Goal: Navigation & Orientation: Find specific page/section

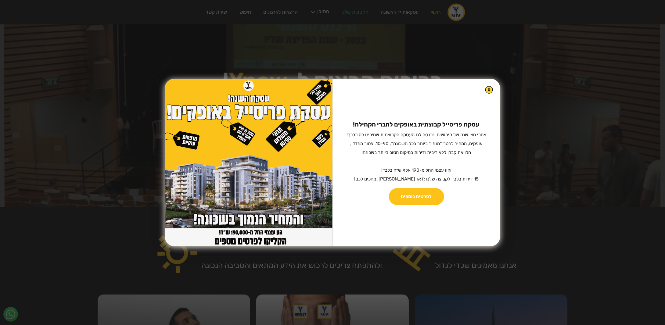
click at [486, 86] on div "עסקת פריסייל קבוצתית באופקים לחברי הקהילה! ‍ אחרי חצי שנה של חיפושים, נכנסה לנו…" at bounding box center [416, 163] width 168 height 168
click at [486, 88] on img at bounding box center [489, 89] width 7 height 7
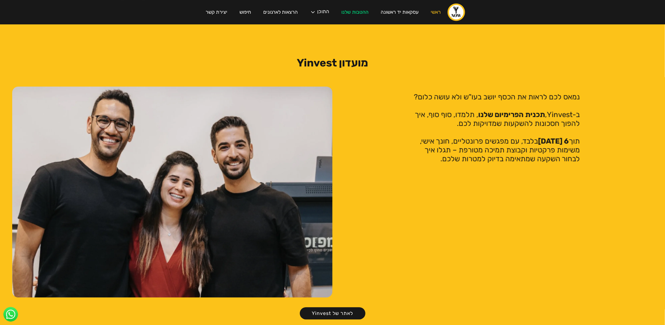
scroll to position [1255, 0]
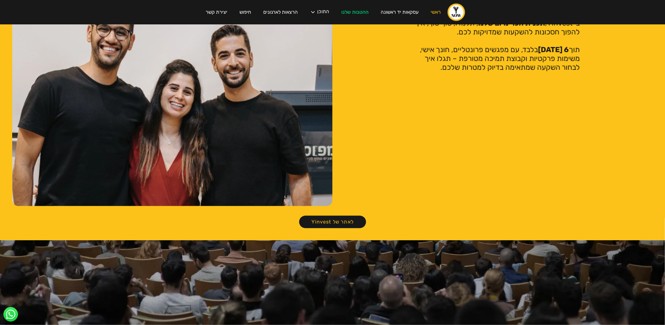
click at [346, 216] on link "לאתר של Yinvest" at bounding box center [332, 222] width 67 height 13
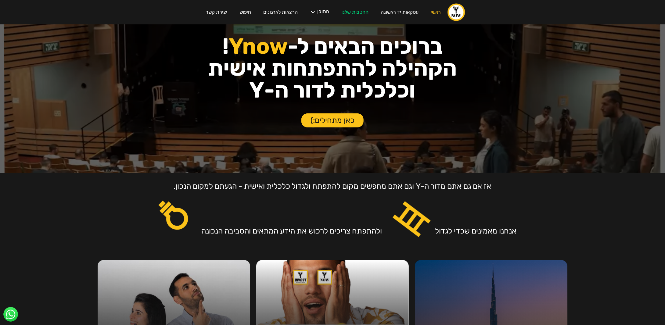
scroll to position [0, 0]
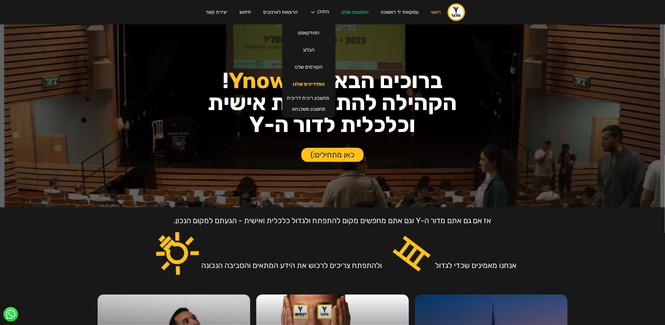
click at [312, 84] on link "המדריכים שלנו" at bounding box center [309, 84] width 44 height 17
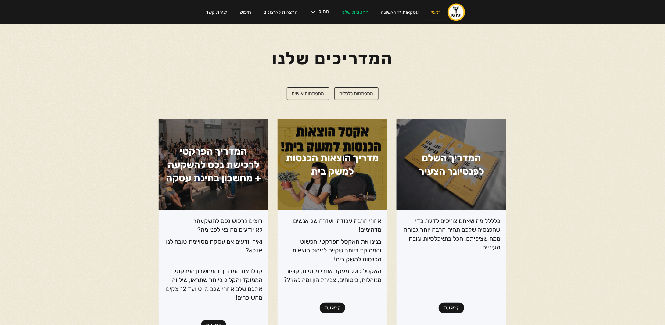
click at [433, 9] on link "ראשי" at bounding box center [436, 12] width 22 height 17
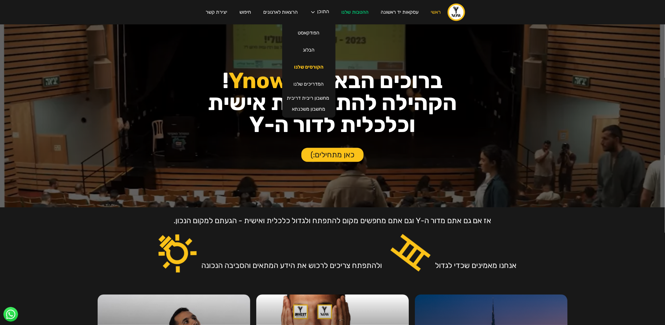
click at [307, 68] on link "הקורסים שלנו" at bounding box center [308, 67] width 41 height 17
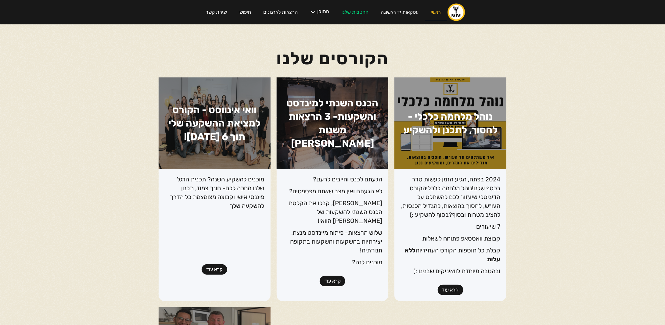
click at [429, 12] on link "ראשי" at bounding box center [436, 12] width 22 height 17
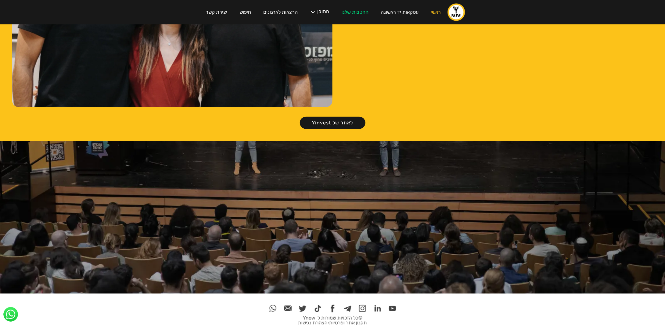
scroll to position [1346, 0]
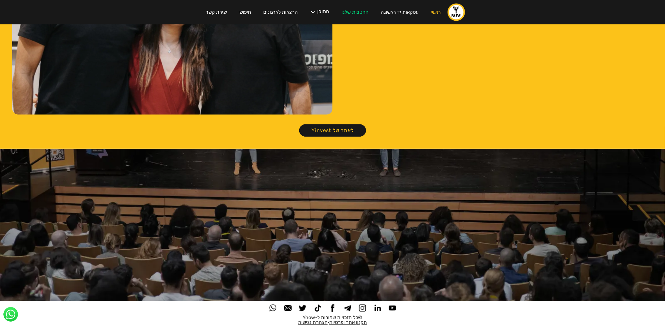
click at [343, 124] on link "לאתר של Yinvest" at bounding box center [332, 130] width 67 height 13
